Goal: Transaction & Acquisition: Download file/media

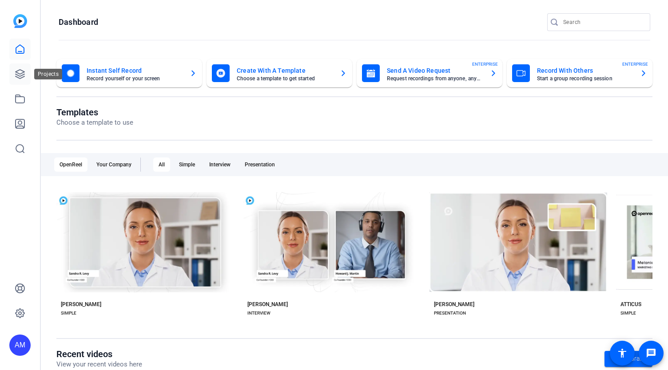
click at [21, 76] on icon at bounding box center [20, 74] width 11 height 11
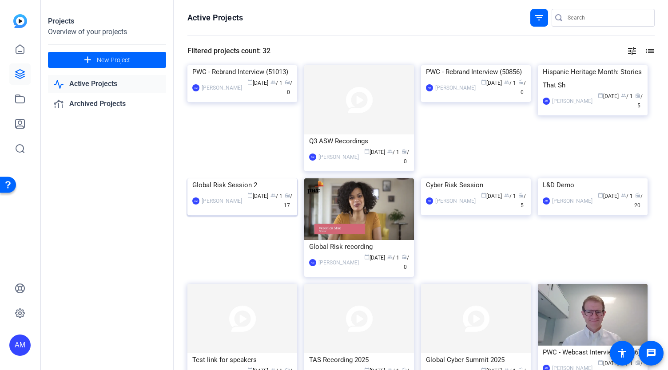
click at [244, 178] on img at bounding box center [242, 178] width 110 height 0
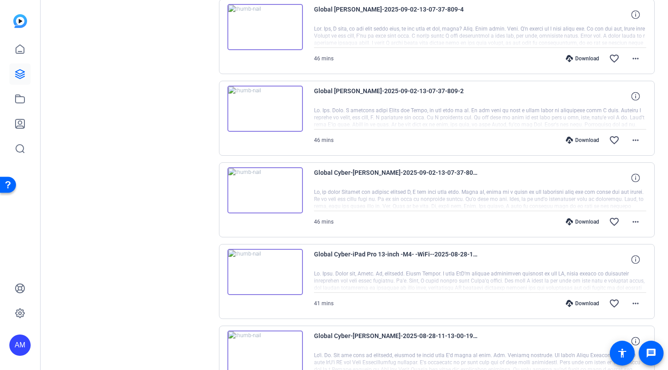
scroll to position [202, 0]
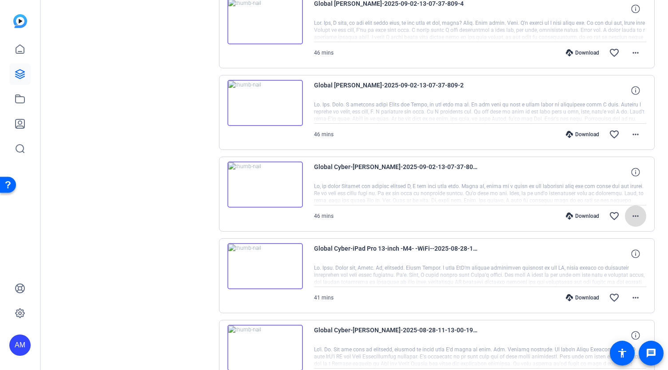
click at [630, 217] on mat-icon "more_horiz" at bounding box center [635, 216] width 11 height 11
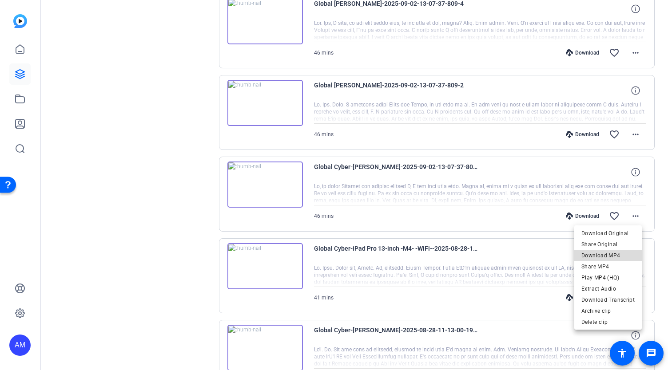
click at [614, 258] on span "Download MP4" at bounding box center [607, 255] width 53 height 11
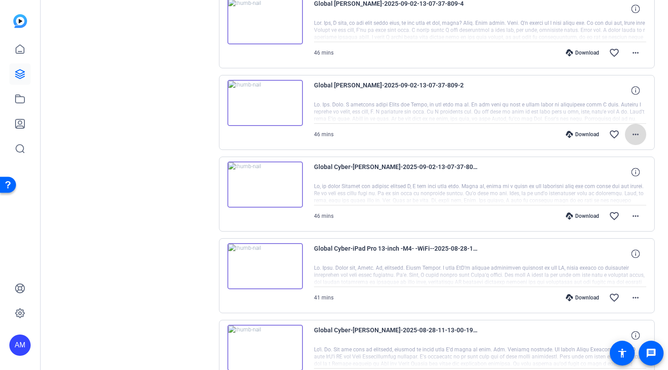
click at [632, 133] on mat-icon "more_horiz" at bounding box center [635, 134] width 11 height 11
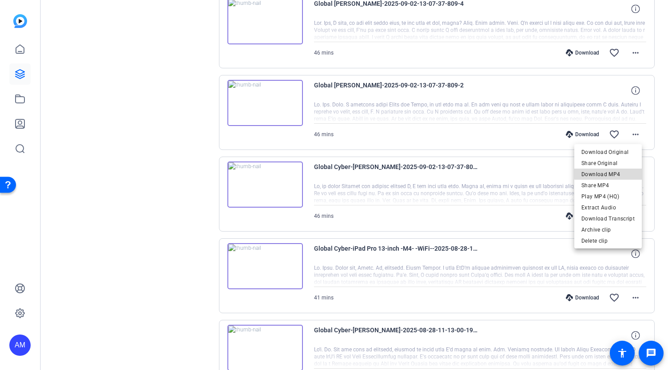
click at [610, 173] on span "Download MP4" at bounding box center [607, 174] width 53 height 11
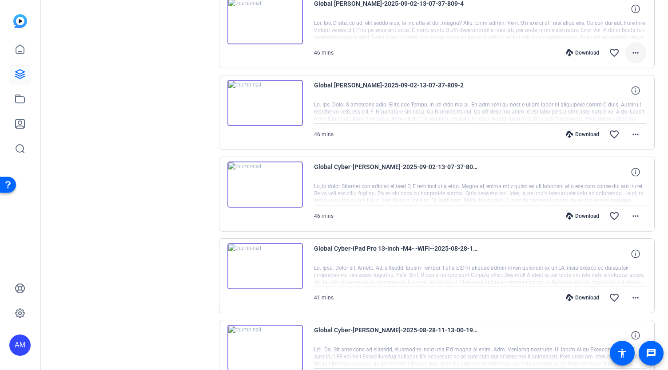
click at [636, 51] on mat-icon "more_horiz" at bounding box center [635, 53] width 11 height 11
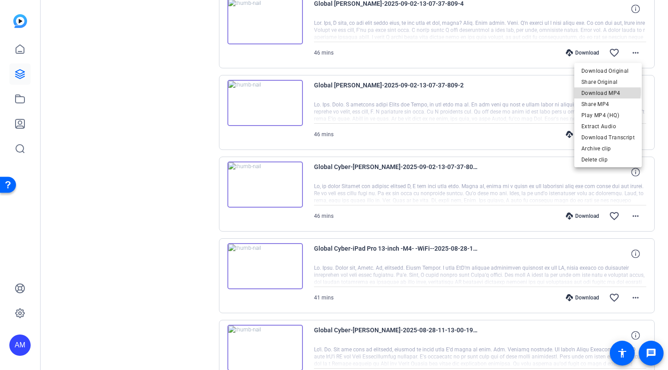
click at [607, 92] on span "Download MP4" at bounding box center [607, 92] width 53 height 11
